Goal: Find contact information: Find contact information

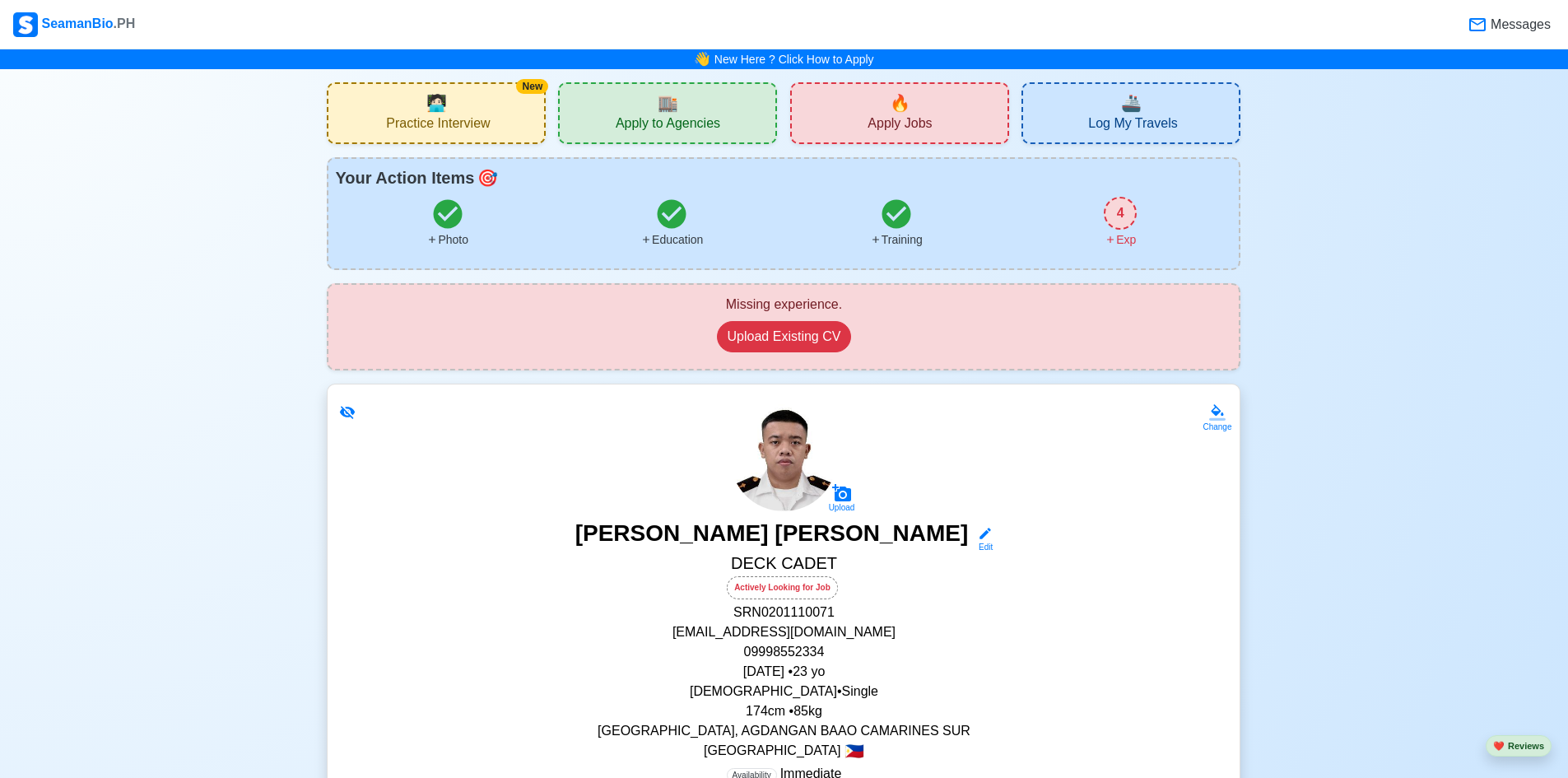
click at [702, 102] on div "🏬 Apply to Agencies" at bounding box center [667, 112] width 219 height 61
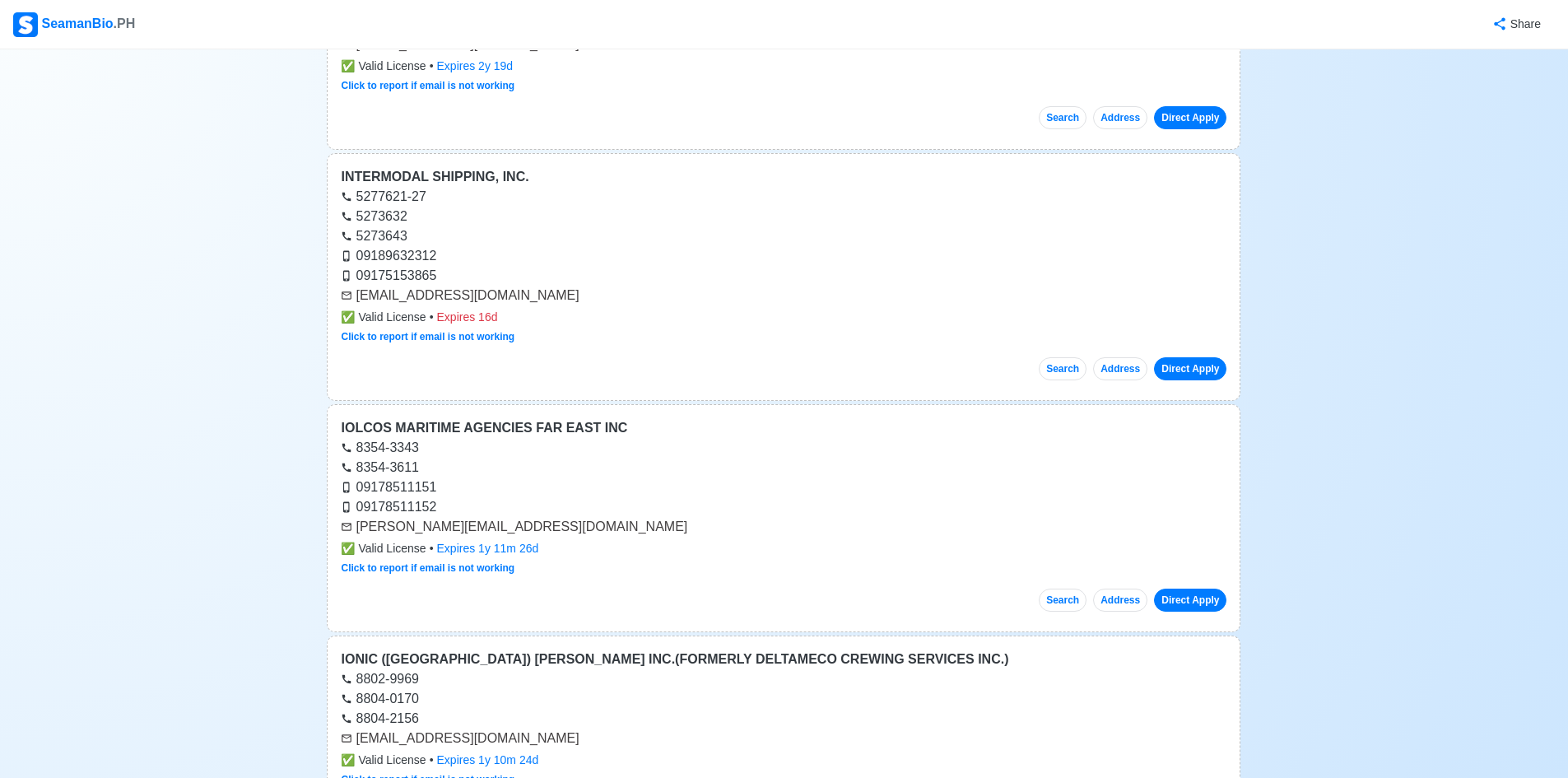
scroll to position [1565, 0]
drag, startPoint x: 515, startPoint y: 298, endPoint x: 359, endPoint y: 296, distance: 156.0
click at [359, 296] on div "[EMAIL_ADDRESS][DOMAIN_NAME]" at bounding box center [784, 294] width 886 height 20
copy div "[EMAIL_ADDRESS][DOMAIN_NAME]"
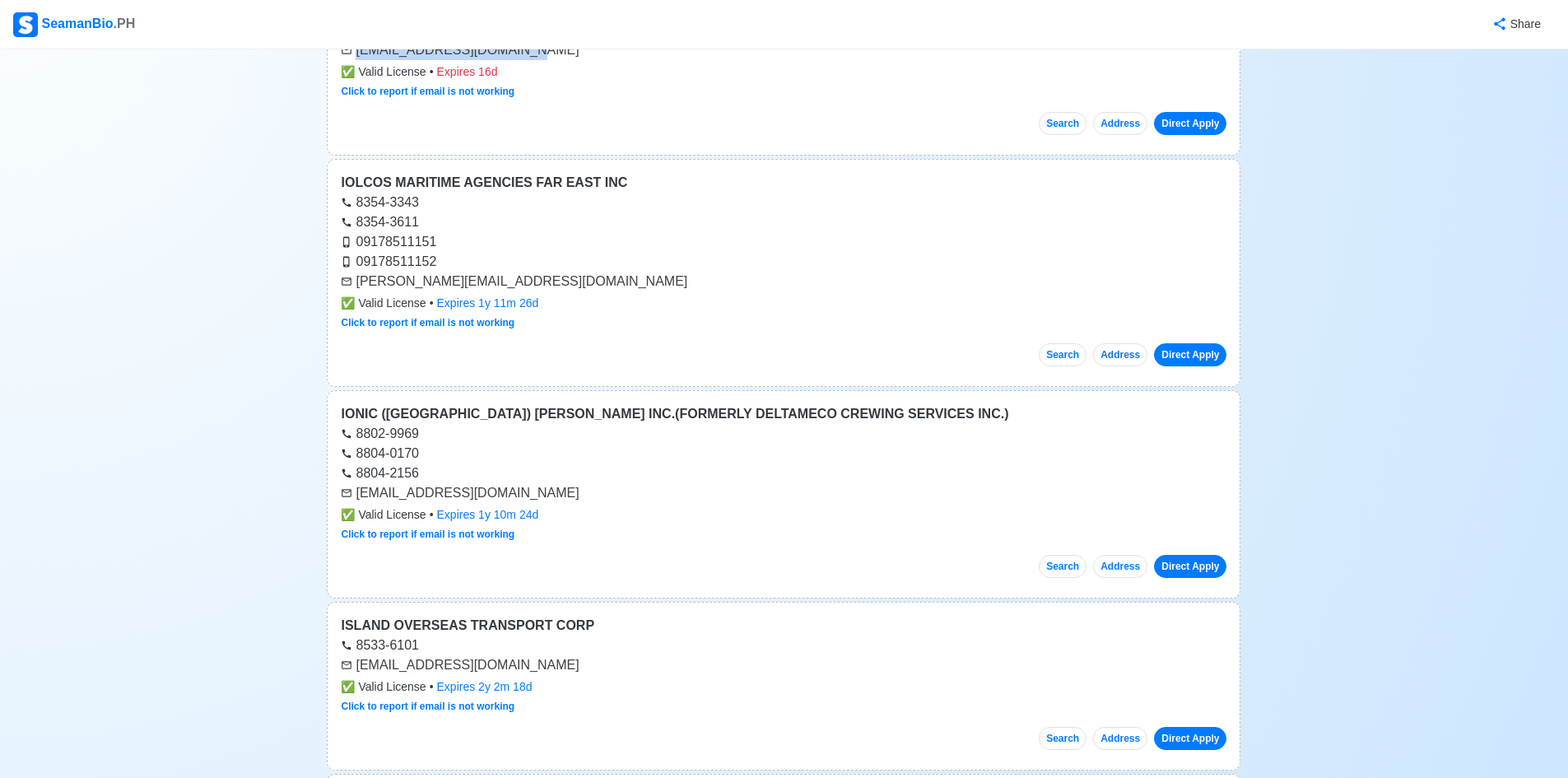
scroll to position [1812, 0]
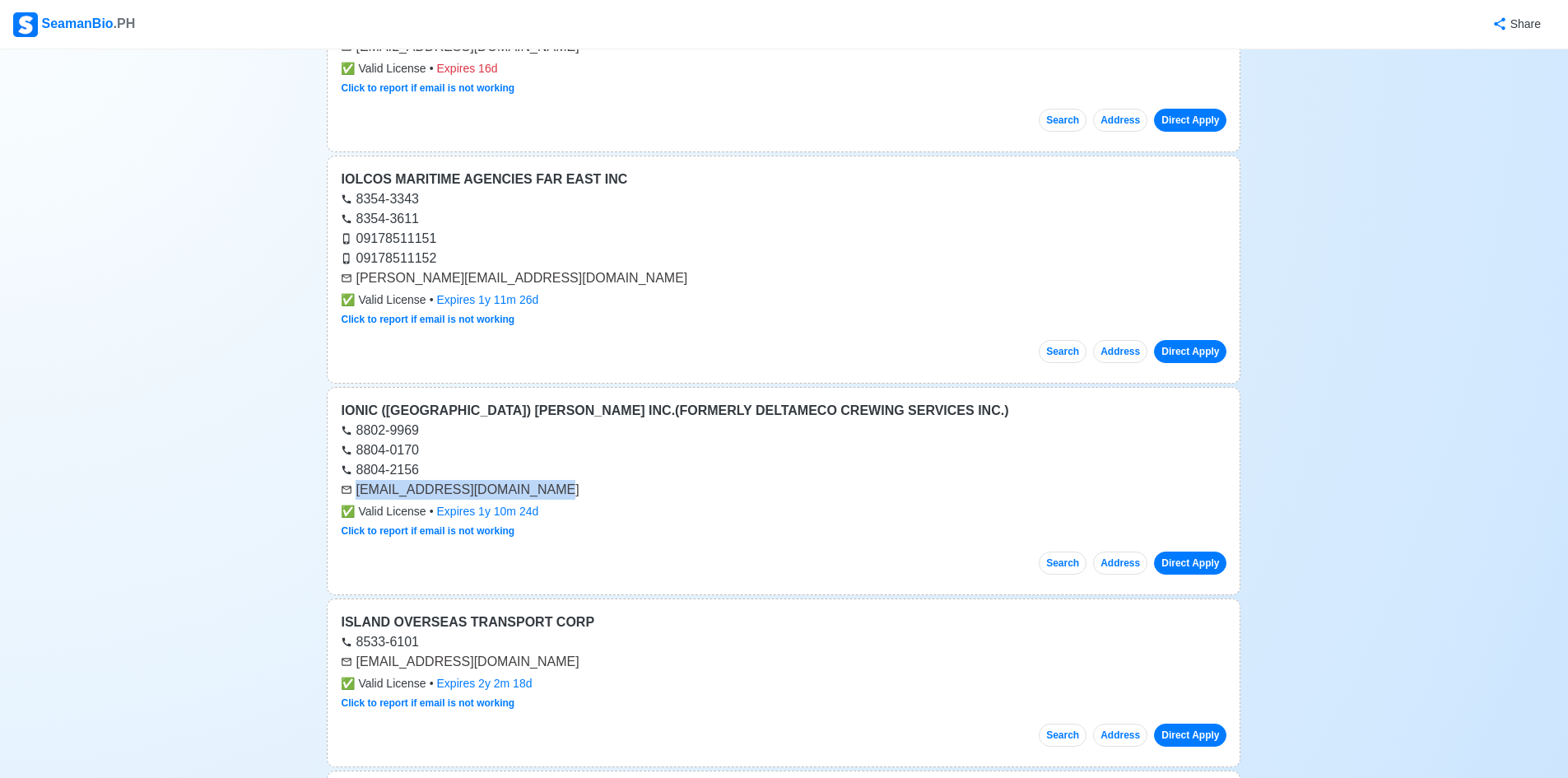
drag, startPoint x: 521, startPoint y: 496, endPoint x: 355, endPoint y: 494, distance: 166.0
click at [355, 494] on div "[EMAIL_ADDRESS][DOMAIN_NAME]" at bounding box center [784, 490] width 886 height 20
copy div "[EMAIL_ADDRESS][DOMAIN_NAME]"
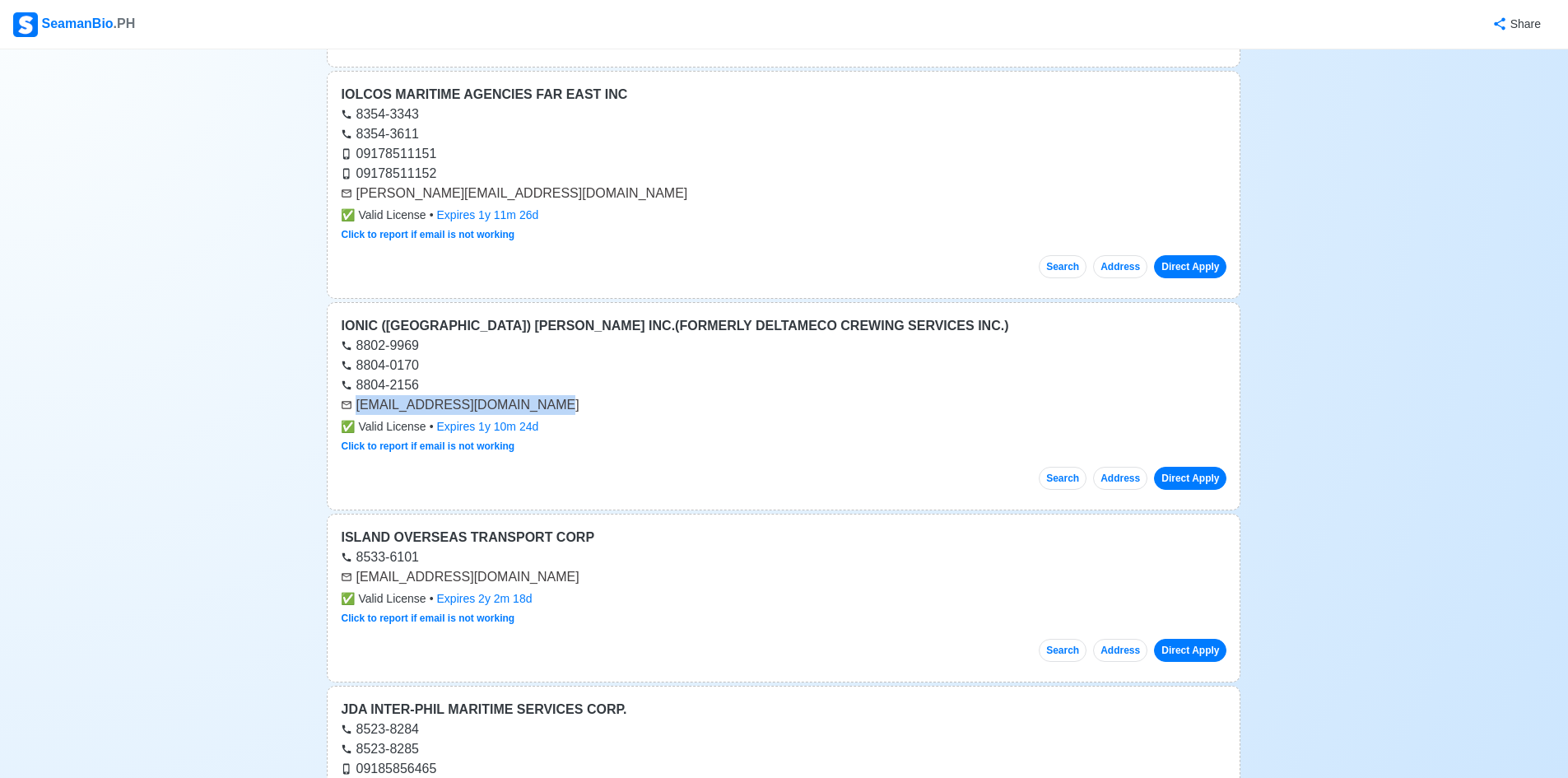
scroll to position [2223, 0]
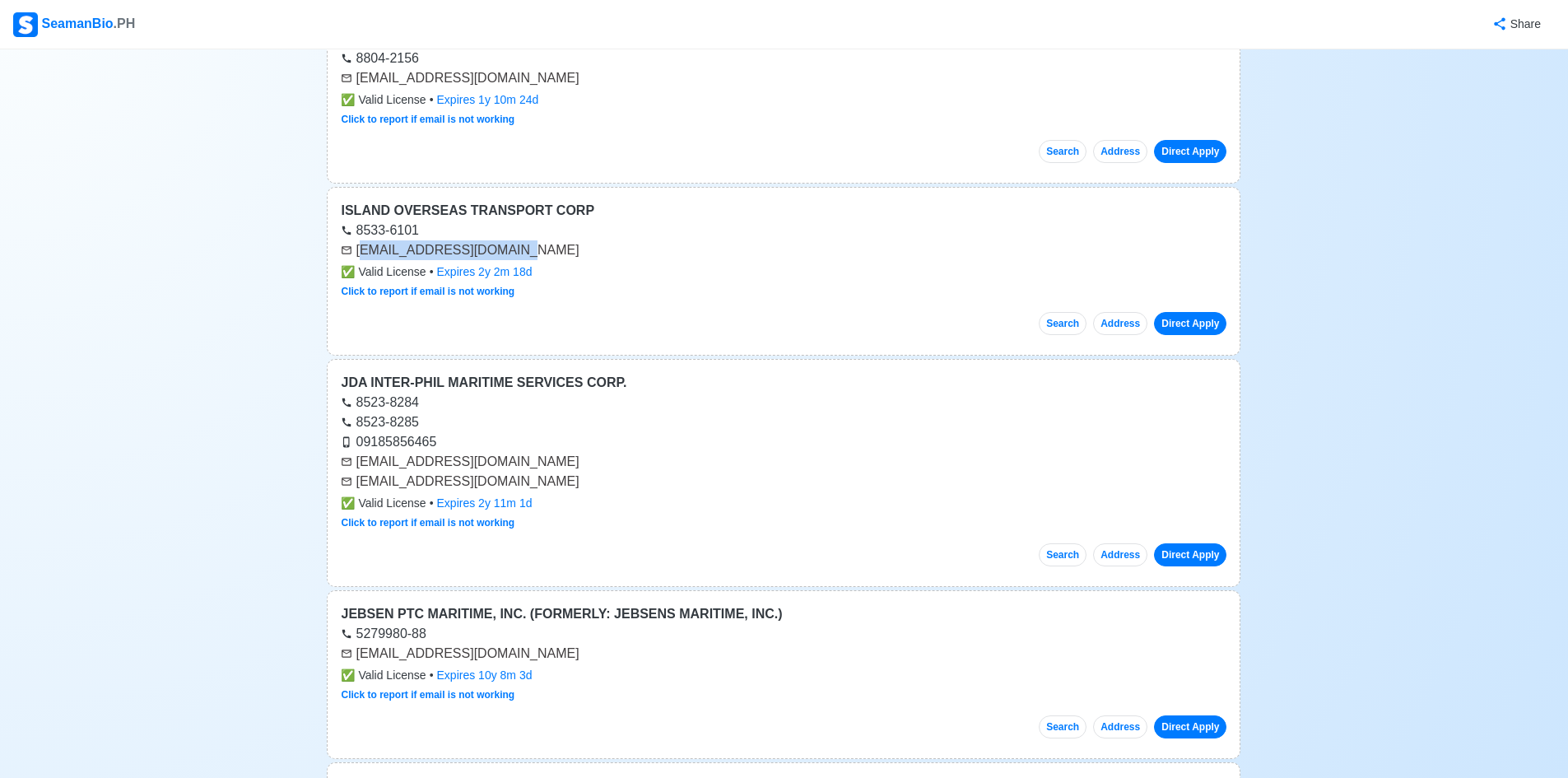
drag, startPoint x: 517, startPoint y: 250, endPoint x: 362, endPoint y: 250, distance: 155.0
click at [362, 250] on div "[EMAIL_ADDRESS][DOMAIN_NAME]" at bounding box center [784, 250] width 886 height 20
click at [504, 255] on div "[EMAIL_ADDRESS][DOMAIN_NAME]" at bounding box center [784, 250] width 886 height 20
click at [503, 251] on div "[EMAIL_ADDRESS][DOMAIN_NAME]" at bounding box center [784, 250] width 886 height 20
drag, startPoint x: 503, startPoint y: 251, endPoint x: 351, endPoint y: 245, distance: 152.1
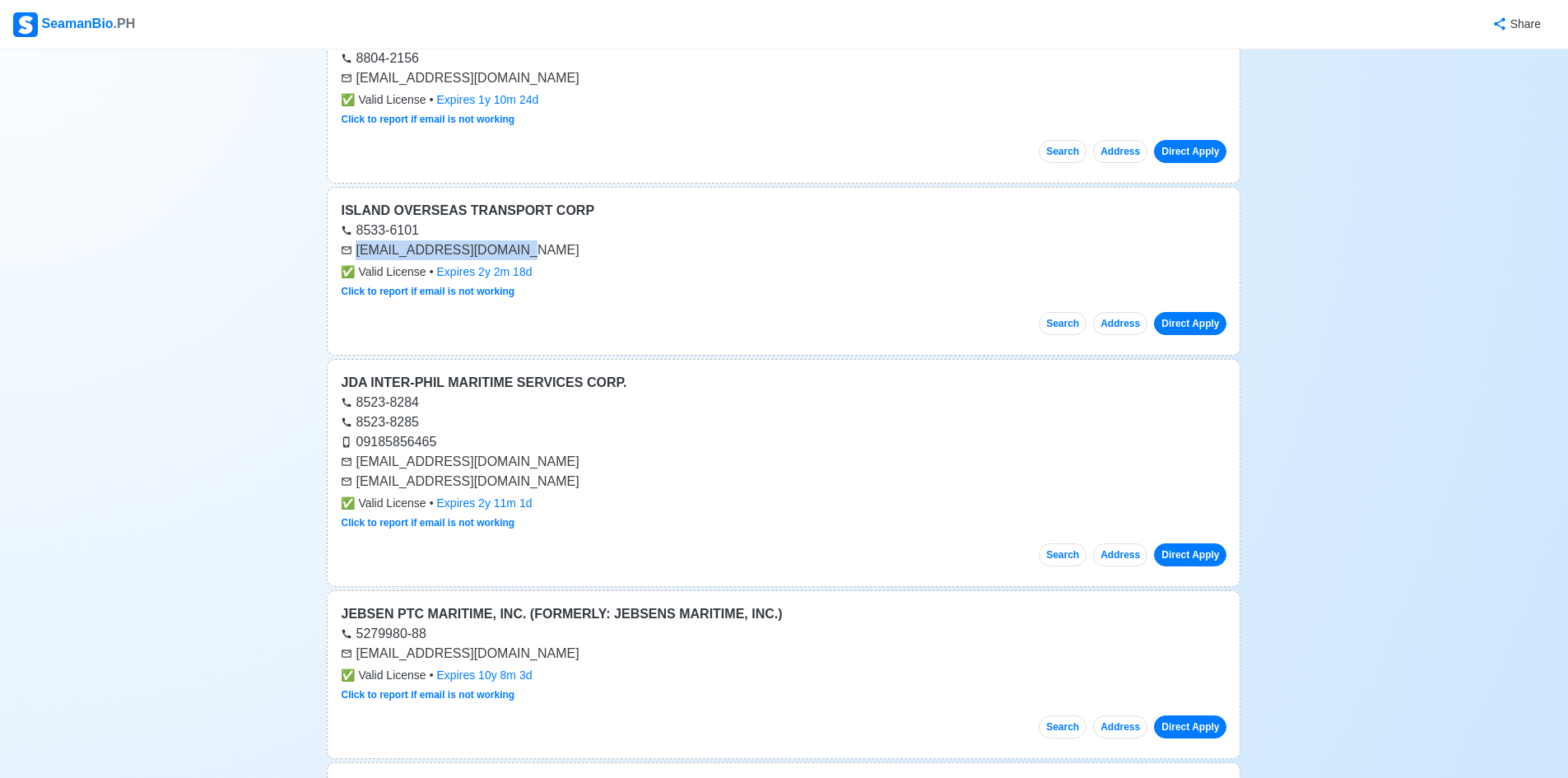
click at [351, 245] on div "[EMAIL_ADDRESS][DOMAIN_NAME]" at bounding box center [784, 250] width 886 height 20
copy div "[EMAIL_ADDRESS][DOMAIN_NAME]"
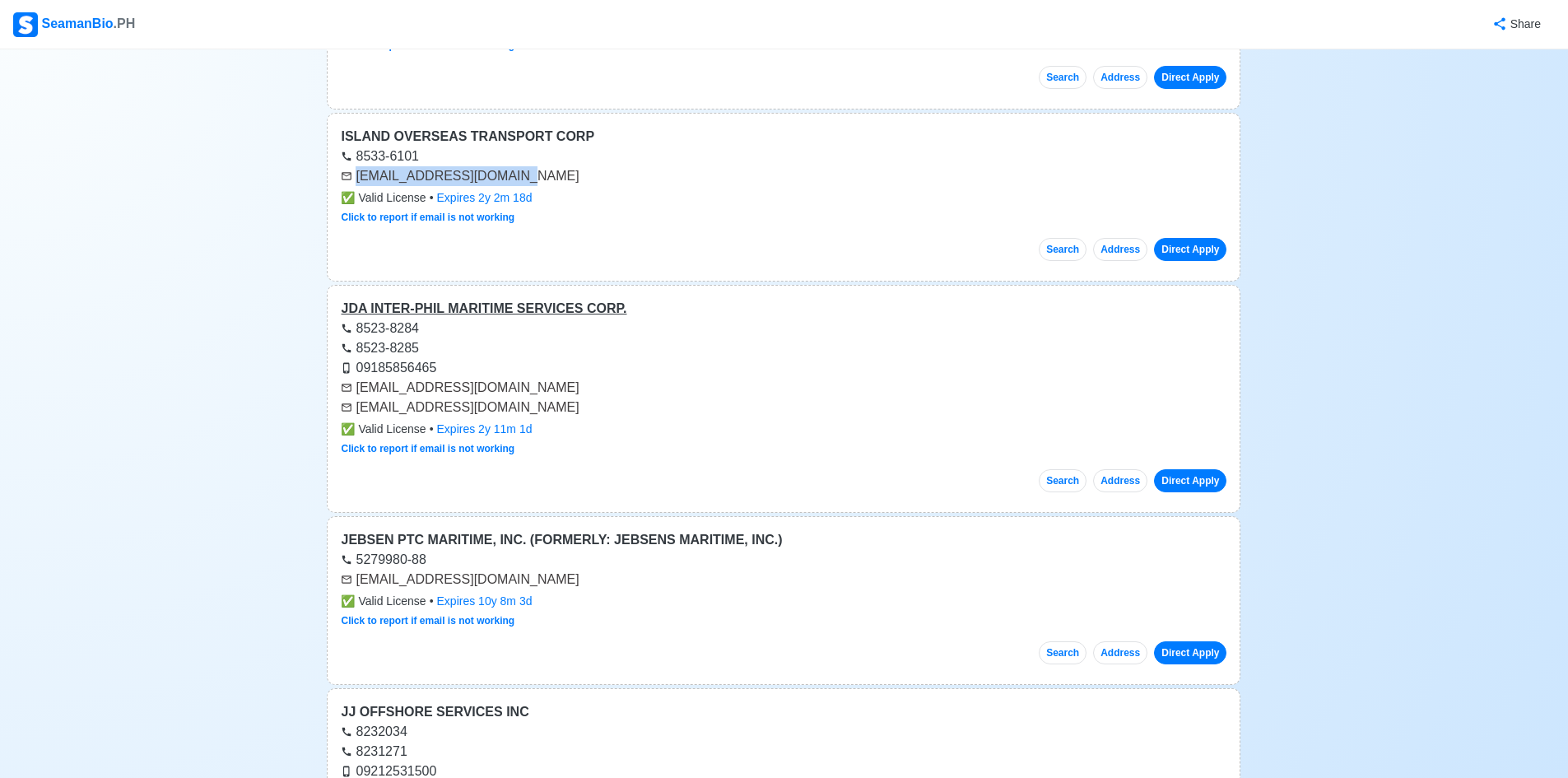
scroll to position [2306, 0]
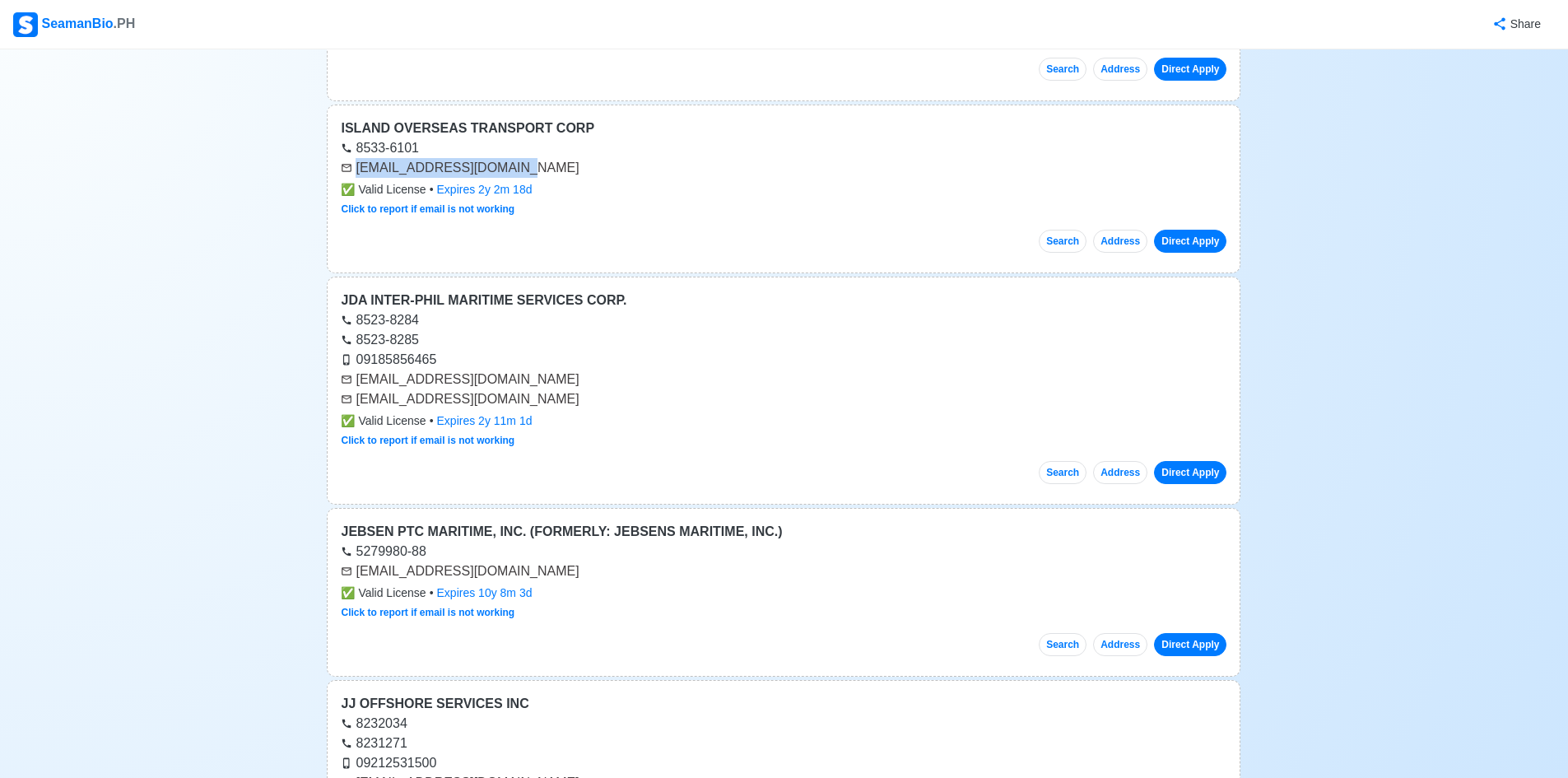
drag, startPoint x: 547, startPoint y: 400, endPoint x: 355, endPoint y: 375, distance: 193.6
click at [355, 375] on div "[EMAIL_ADDRESS][DOMAIN_NAME] [EMAIL_ADDRESS][DOMAIN_NAME]" at bounding box center [784, 389] width 886 height 39
copy div "[EMAIL_ADDRESS][DOMAIN_NAME] [EMAIL_ADDRESS][DOMAIN_NAME]"
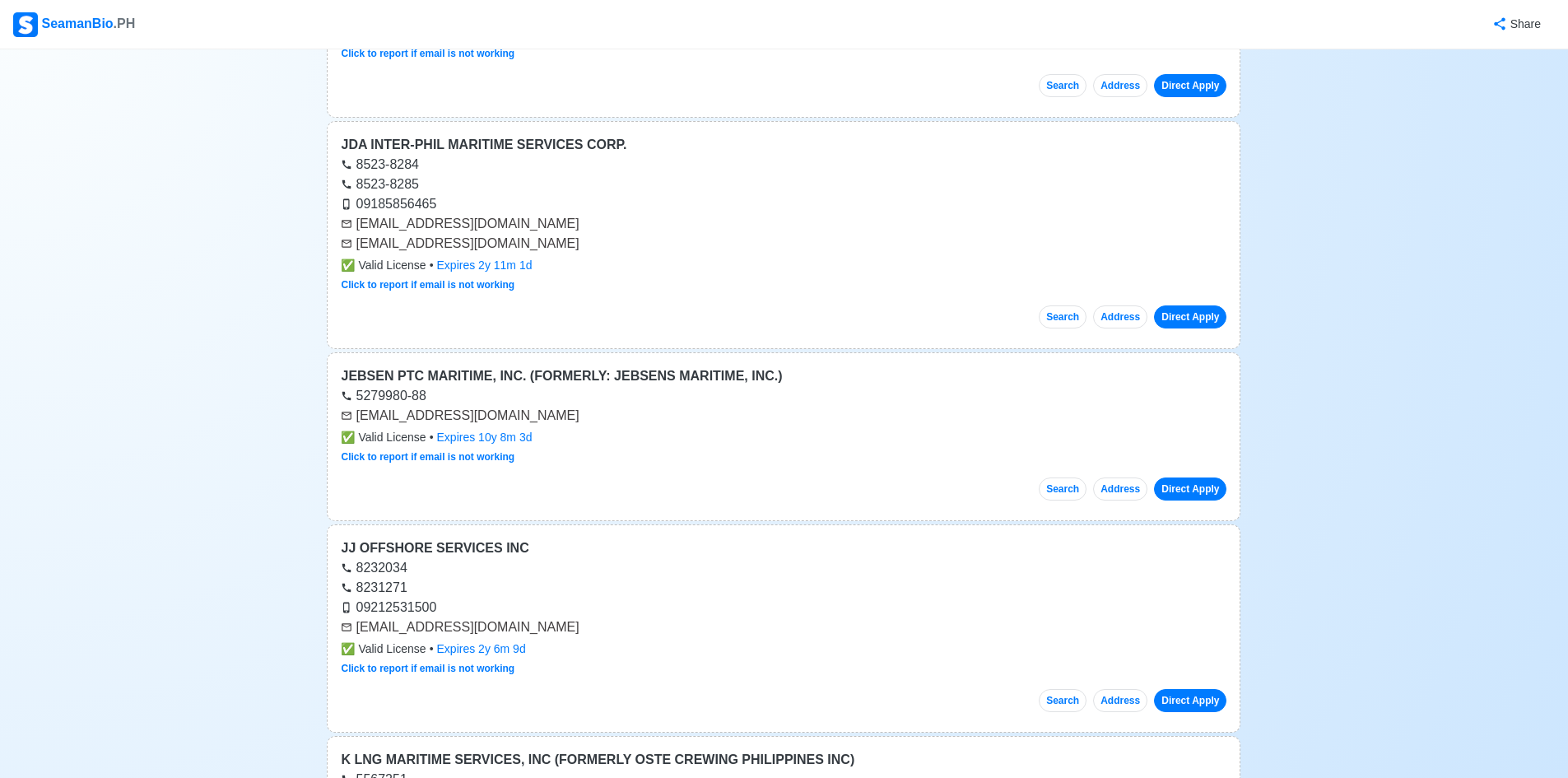
scroll to position [2470, 0]
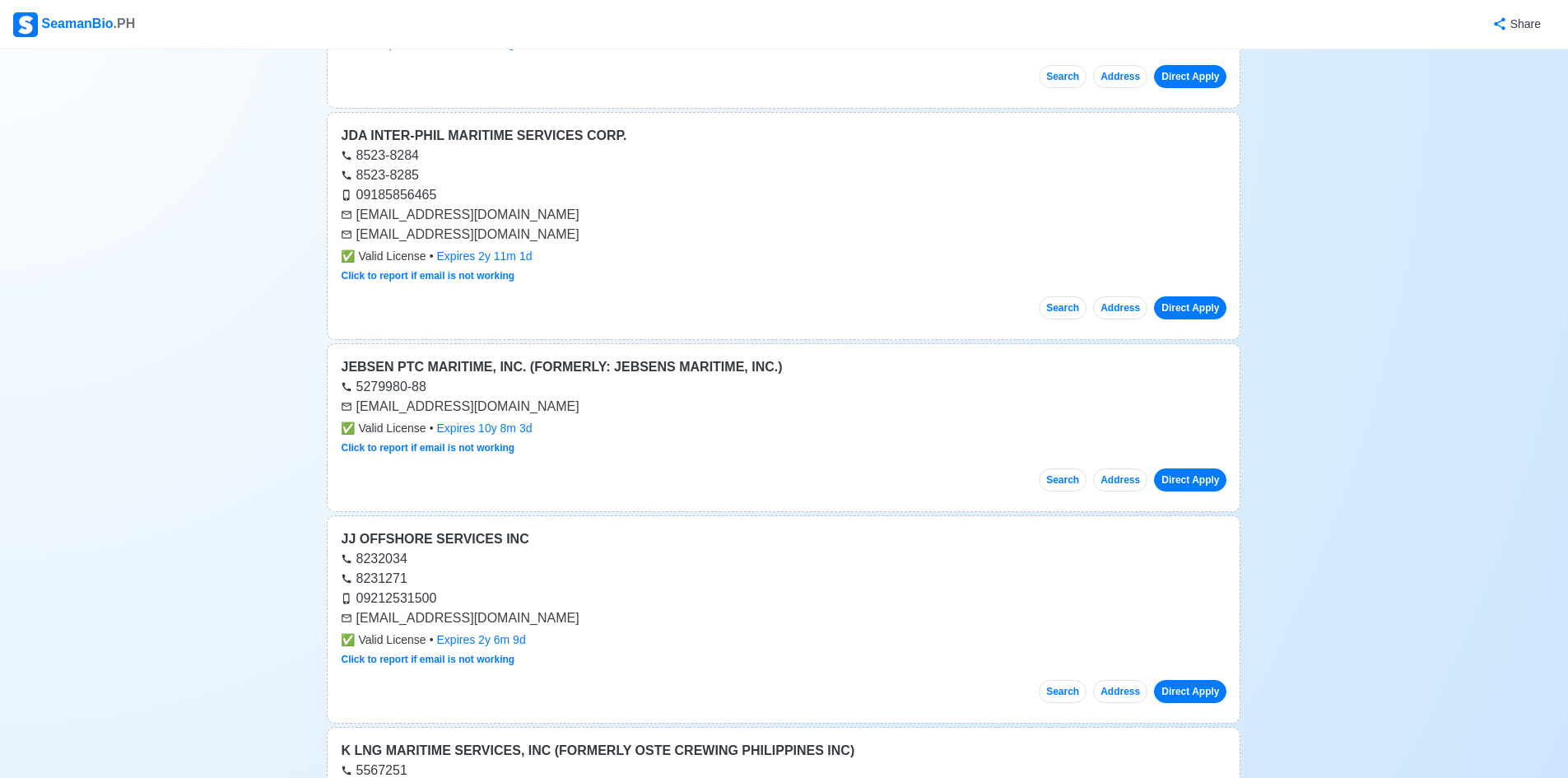
drag, startPoint x: 568, startPoint y: 621, endPoint x: 355, endPoint y: 616, distance: 213.1
click at [355, 615] on div "[EMAIL_ADDRESS][DOMAIN_NAME]" at bounding box center [784, 618] width 886 height 20
copy div "[EMAIL_ADDRESS][DOMAIN_NAME]"
